Goal: Task Accomplishment & Management: Complete application form

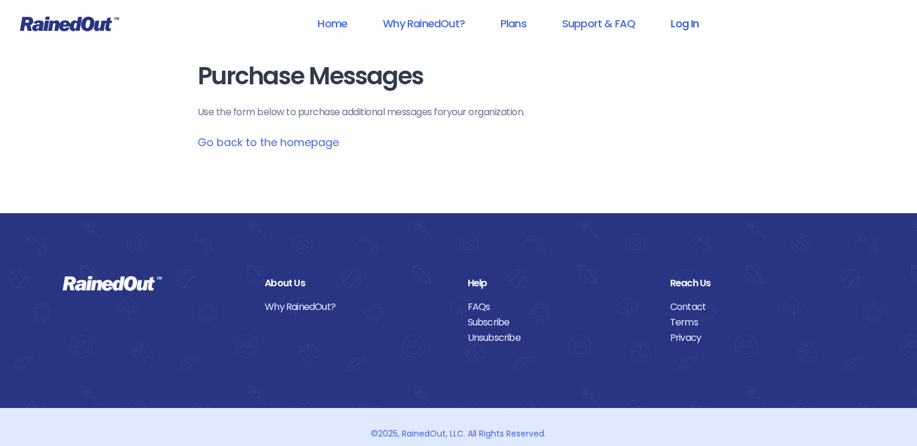
click at [687, 24] on link "Log In" at bounding box center [684, 23] width 59 height 27
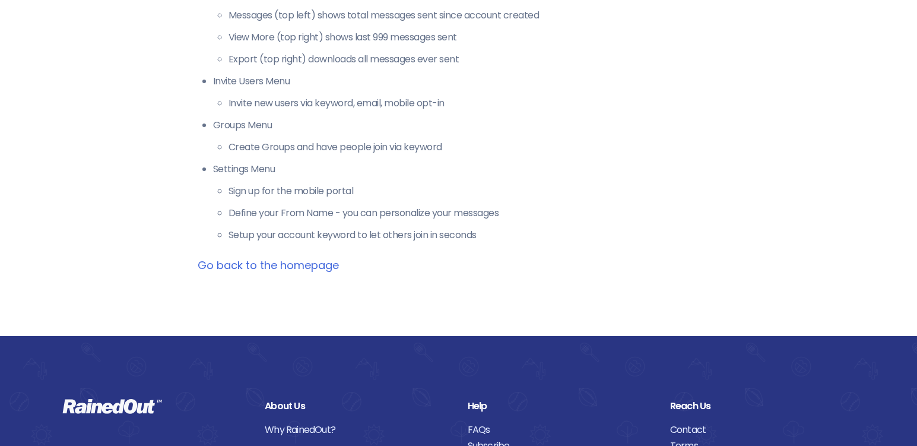
scroll to position [356, 0]
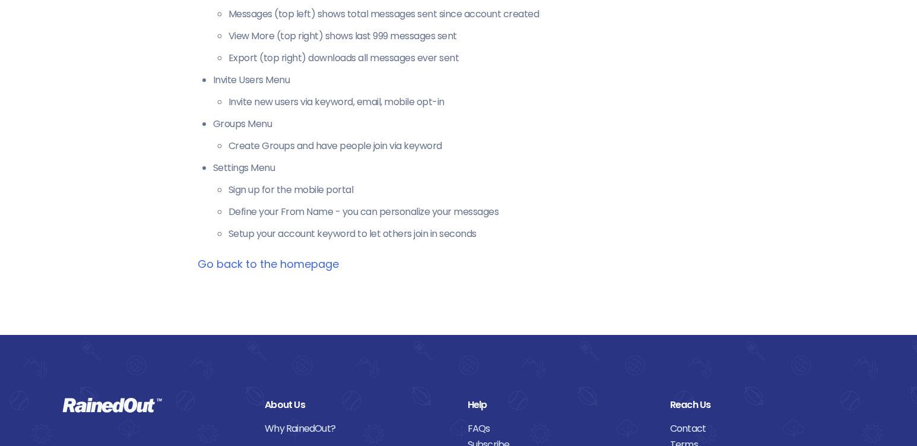
click at [284, 266] on link "Go back to the homepage" at bounding box center [268, 263] width 141 height 15
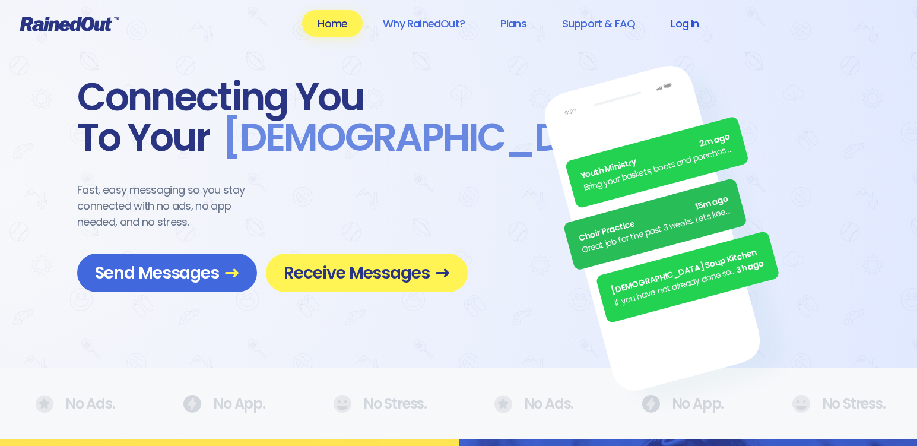
click at [684, 26] on link "Log In" at bounding box center [684, 23] width 59 height 27
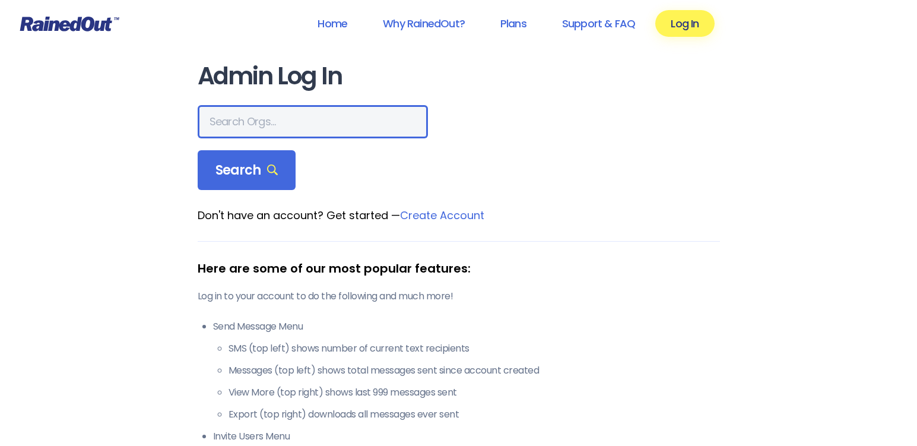
click at [229, 124] on input "text" at bounding box center [313, 121] width 230 height 33
type input "tcysoccer"
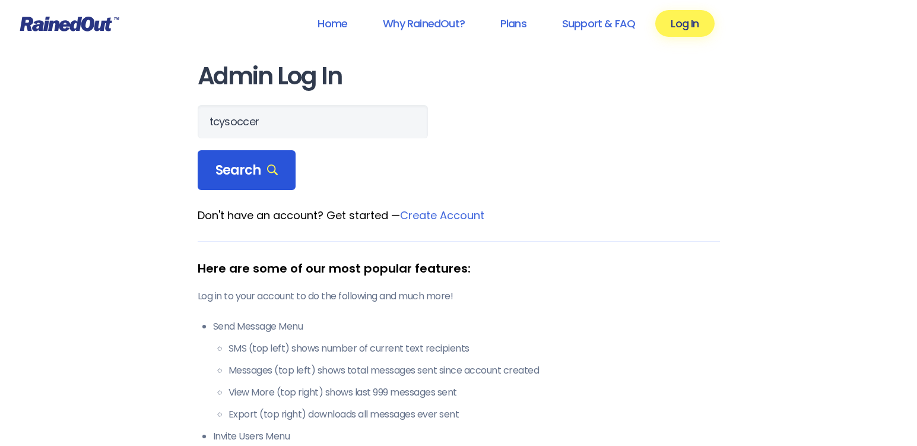
click at [241, 173] on span "Search" at bounding box center [246, 170] width 63 height 17
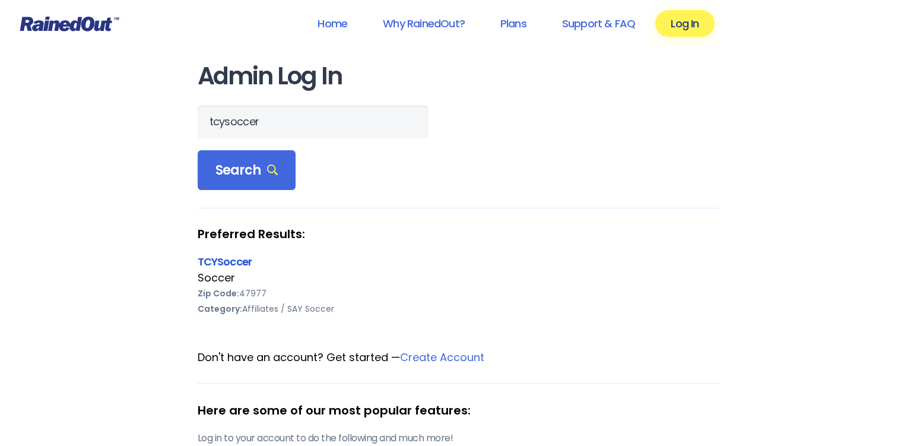
click at [233, 263] on link "TCYSoccer" at bounding box center [225, 261] width 55 height 15
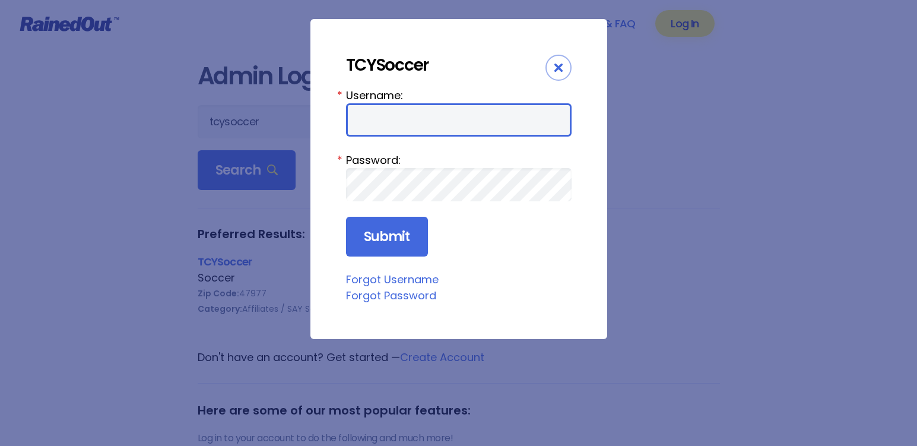
click at [364, 118] on input "Username:" at bounding box center [459, 119] width 226 height 33
type input "TCYSoccer"
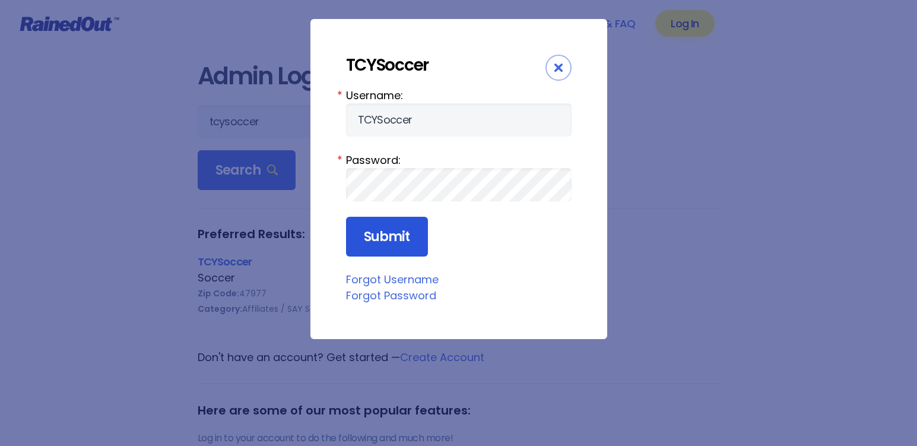
click at [386, 237] on input "Submit" at bounding box center [387, 237] width 82 height 40
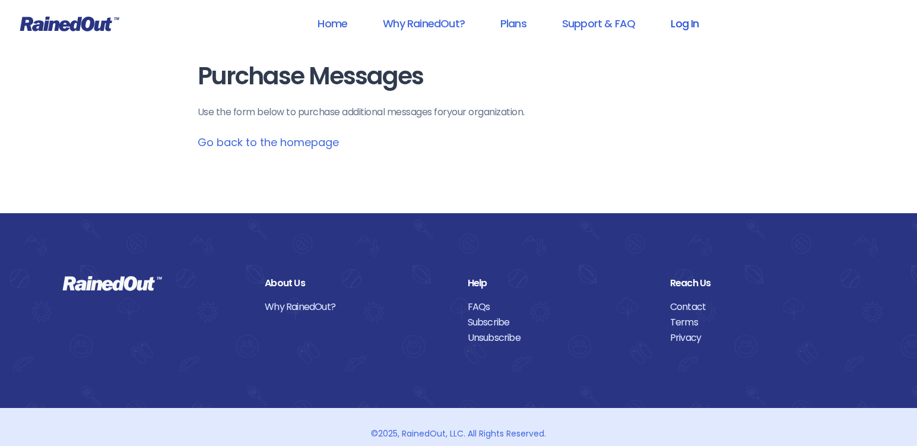
click at [685, 29] on link "Log In" at bounding box center [684, 23] width 59 height 27
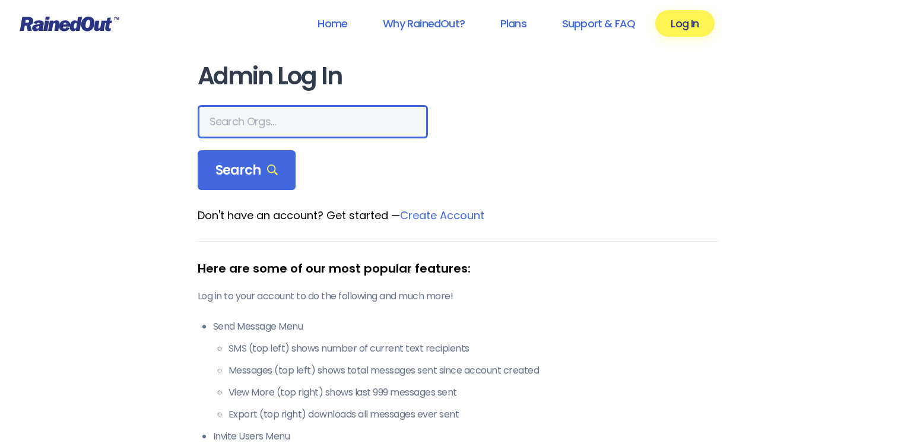
click at [232, 120] on input "text" at bounding box center [313, 121] width 230 height 33
type input "TCYSoccer"
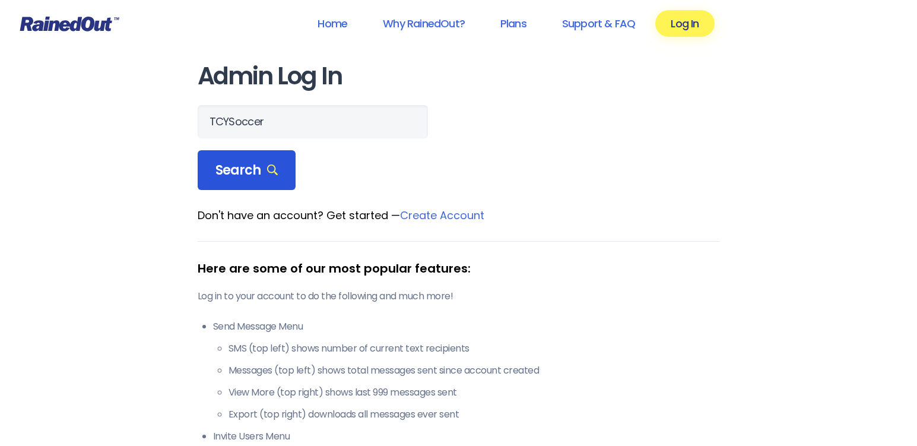
click at [252, 169] on span "Search" at bounding box center [246, 170] width 63 height 17
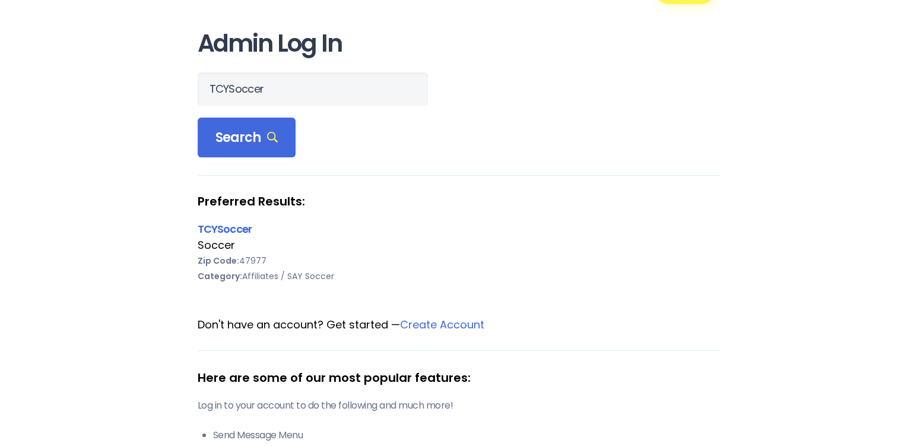
scroll to position [59, 0]
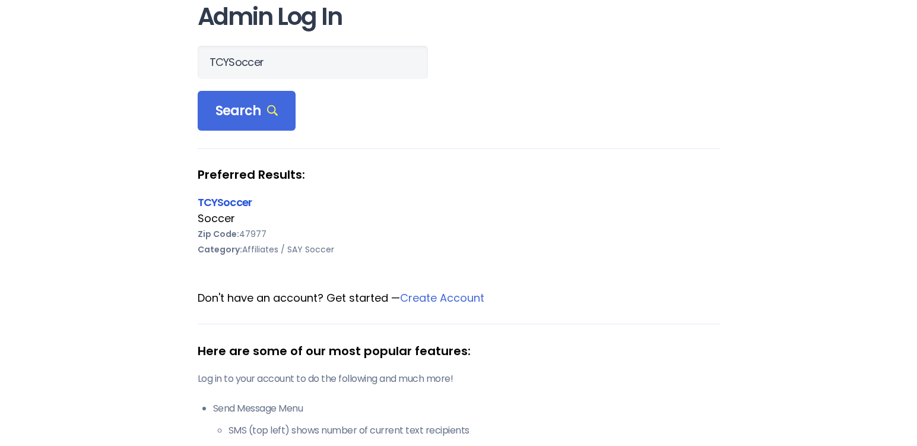
click at [228, 205] on link "TCYSoccer" at bounding box center [225, 202] width 55 height 15
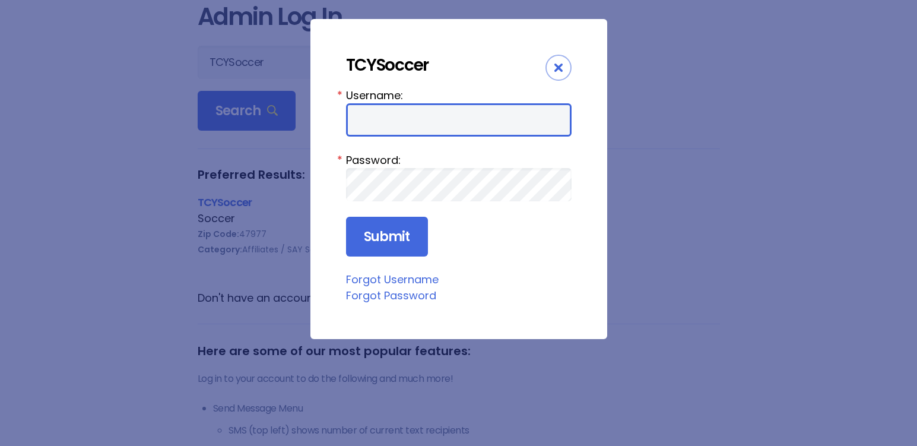
click at [362, 121] on input "Username:" at bounding box center [459, 119] width 226 height 33
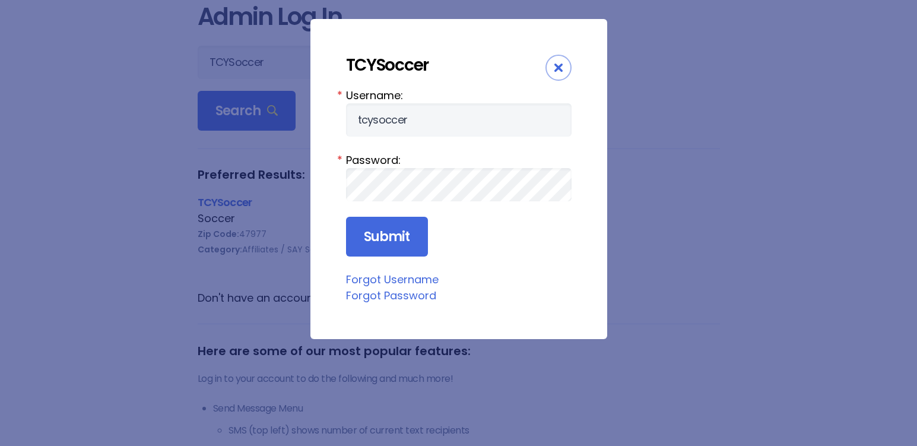
drag, startPoint x: 376, startPoint y: 119, endPoint x: 335, endPoint y: 114, distance: 41.3
click at [335, 114] on div "TCYSoccer Username: tcysoccer * Password: * Submit Forgot Username Forgot Passw…" at bounding box center [458, 179] width 297 height 320
type input "TCYSoccer"
click at [392, 242] on input "Submit" at bounding box center [387, 237] width 82 height 40
